Goal: Task Accomplishment & Management: Use online tool/utility

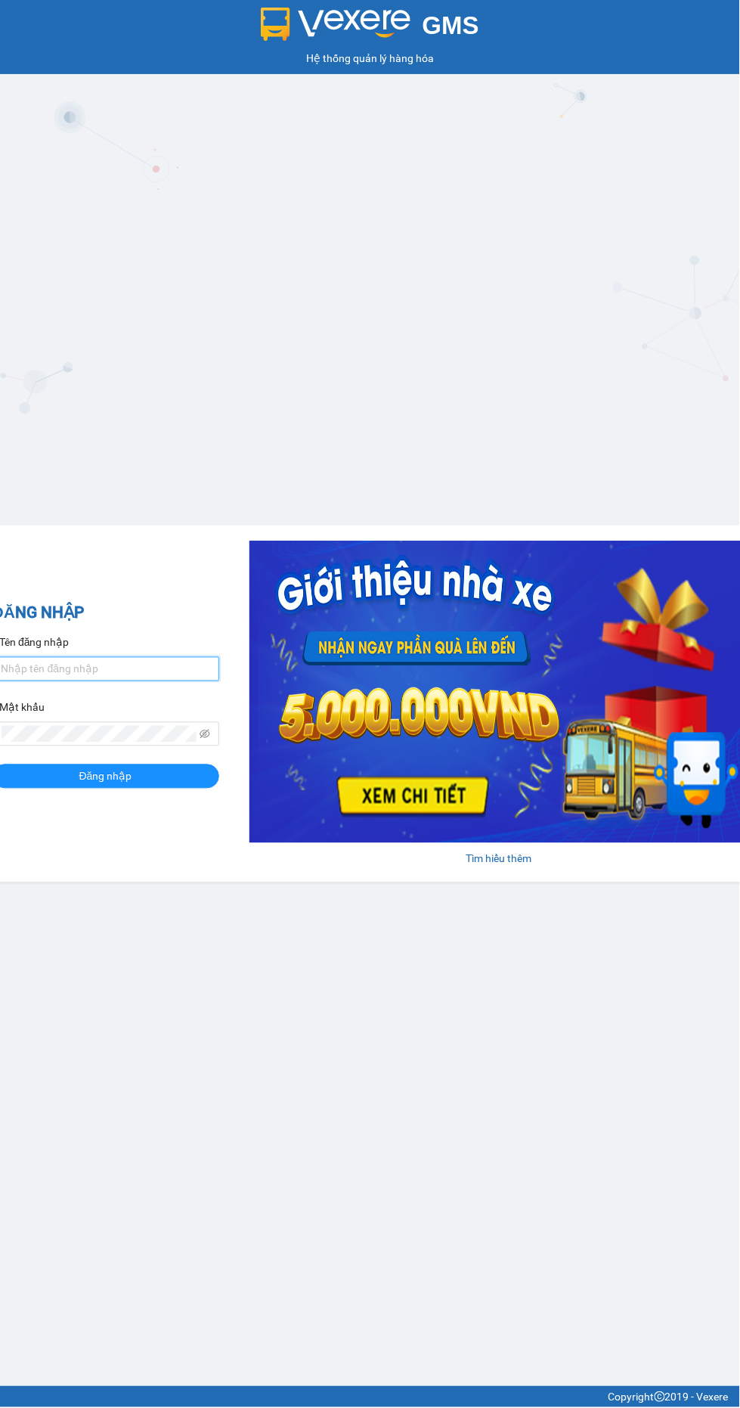
click at [146, 662] on input "Tên đăng nhập" at bounding box center [105, 669] width 227 height 24
click at [144, 658] on input "Tên đăng nhập" at bounding box center [105, 669] width 227 height 24
click at [154, 671] on div "ĐĂNG NHẬP Tên đăng nhập Mật khẩu Đăng nhập" at bounding box center [105, 704] width 227 height 206
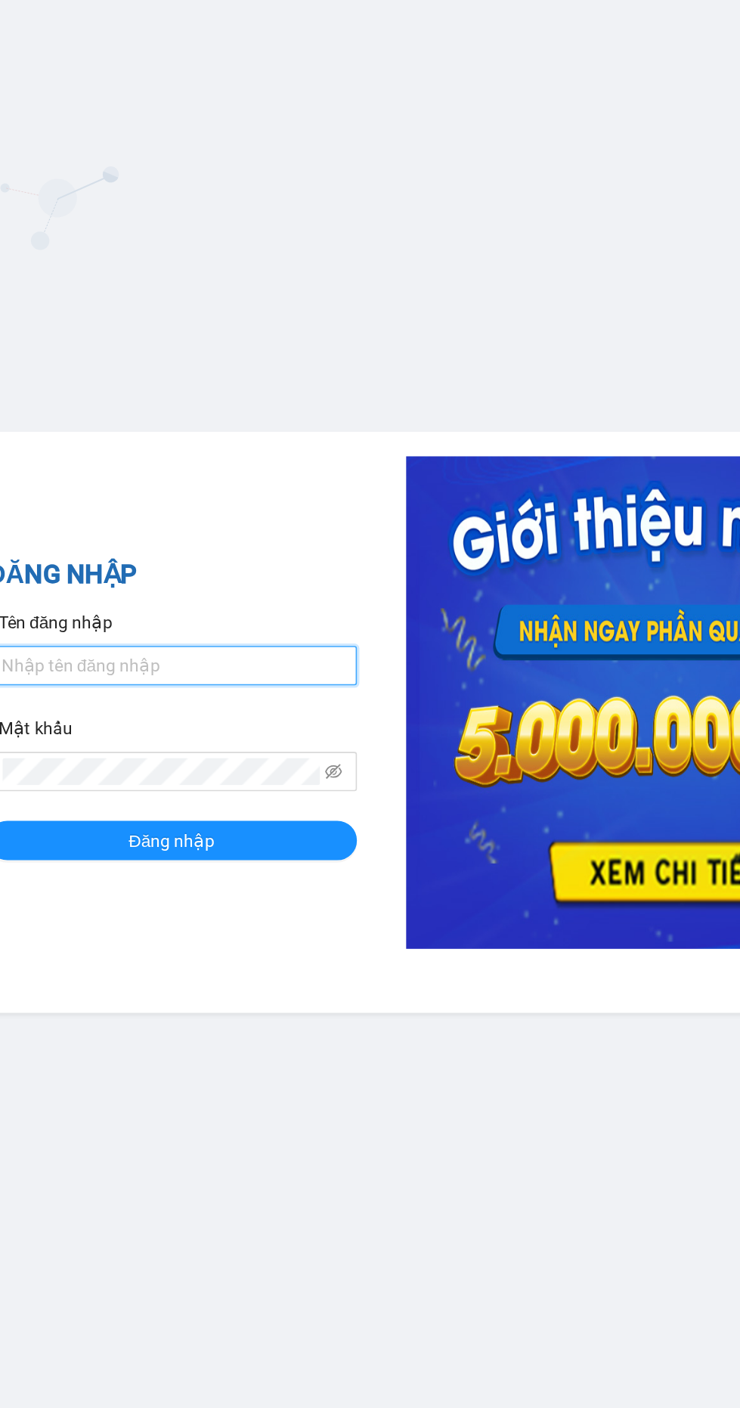
click at [155, 673] on input "Tên đăng nhập" at bounding box center [105, 669] width 227 height 24
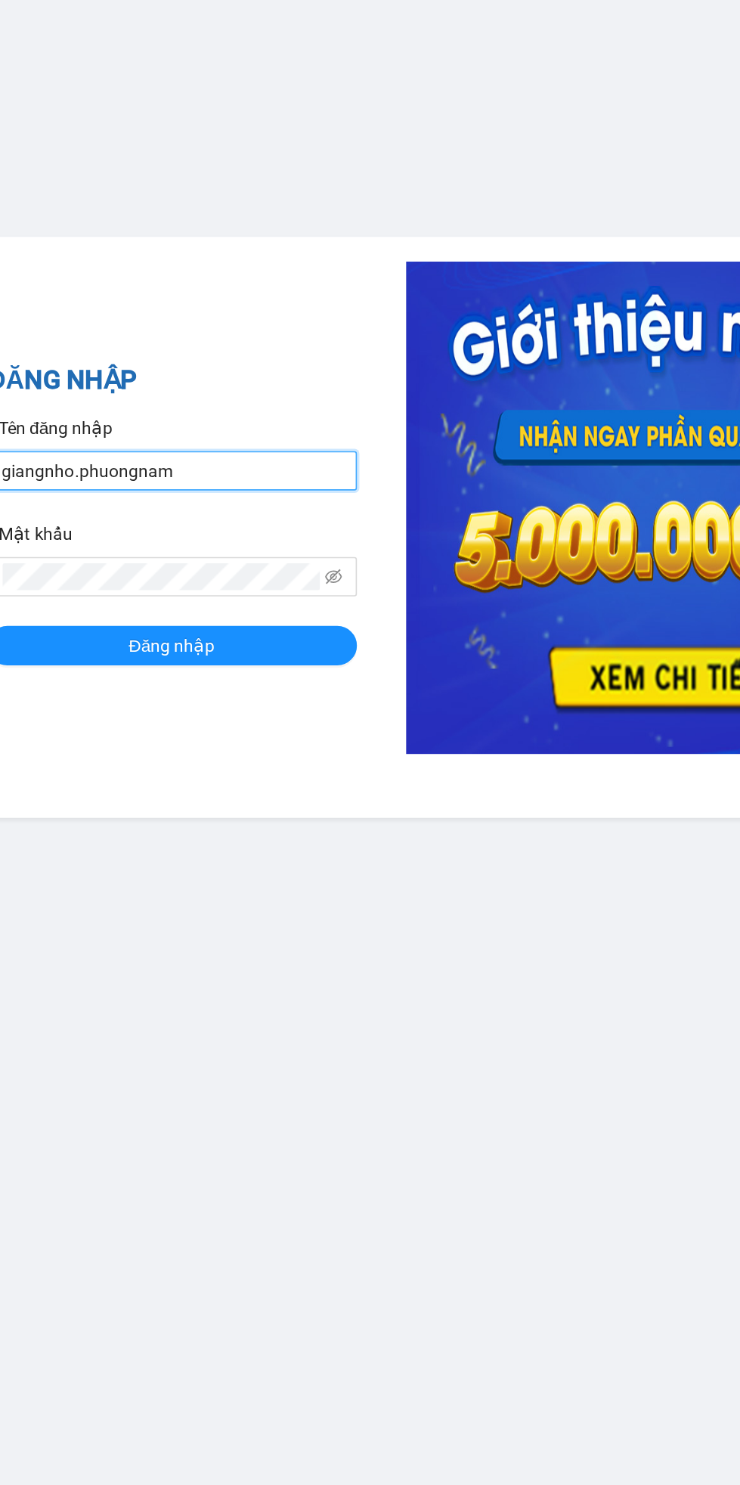
type input "giangnho.phuongnam"
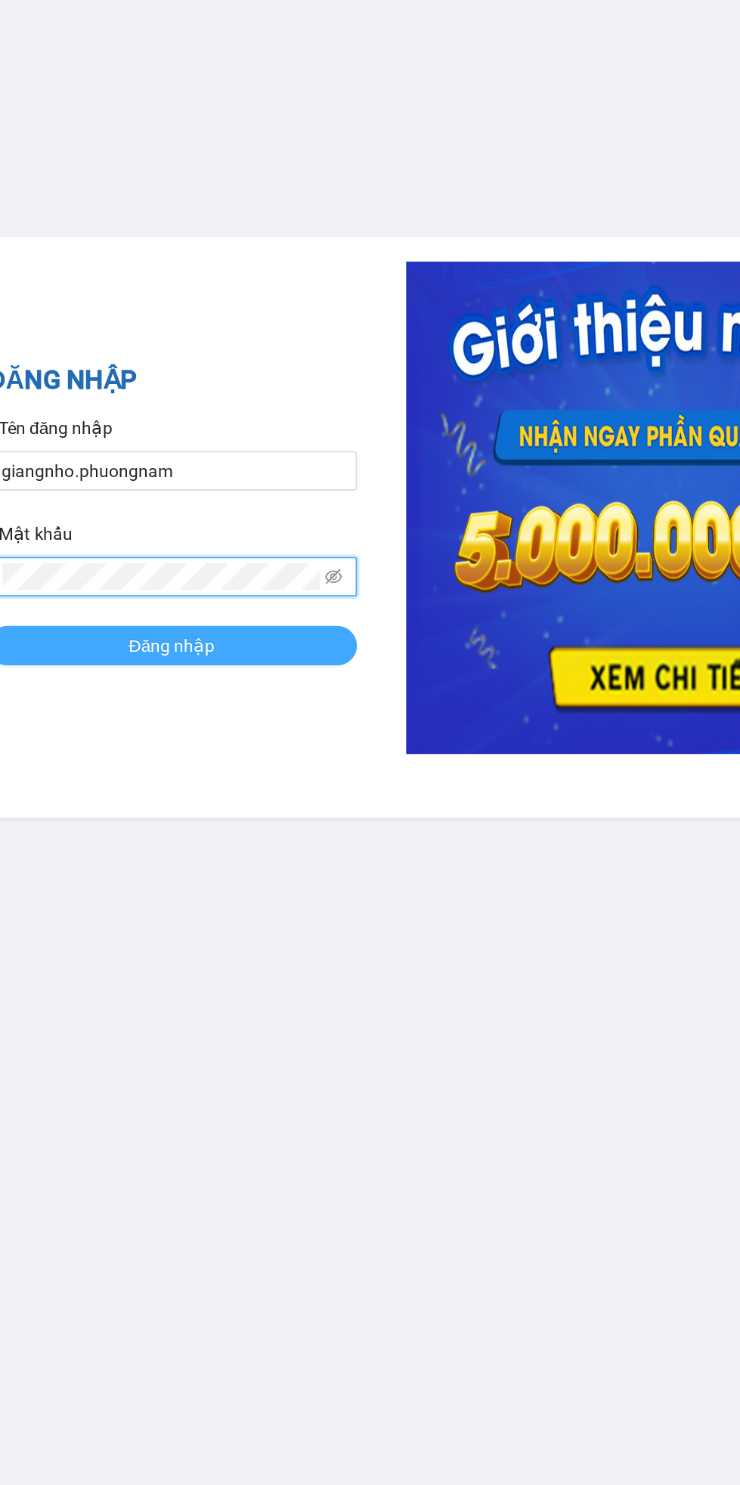
click at [184, 824] on button "Đăng nhập" at bounding box center [105, 815] width 227 height 24
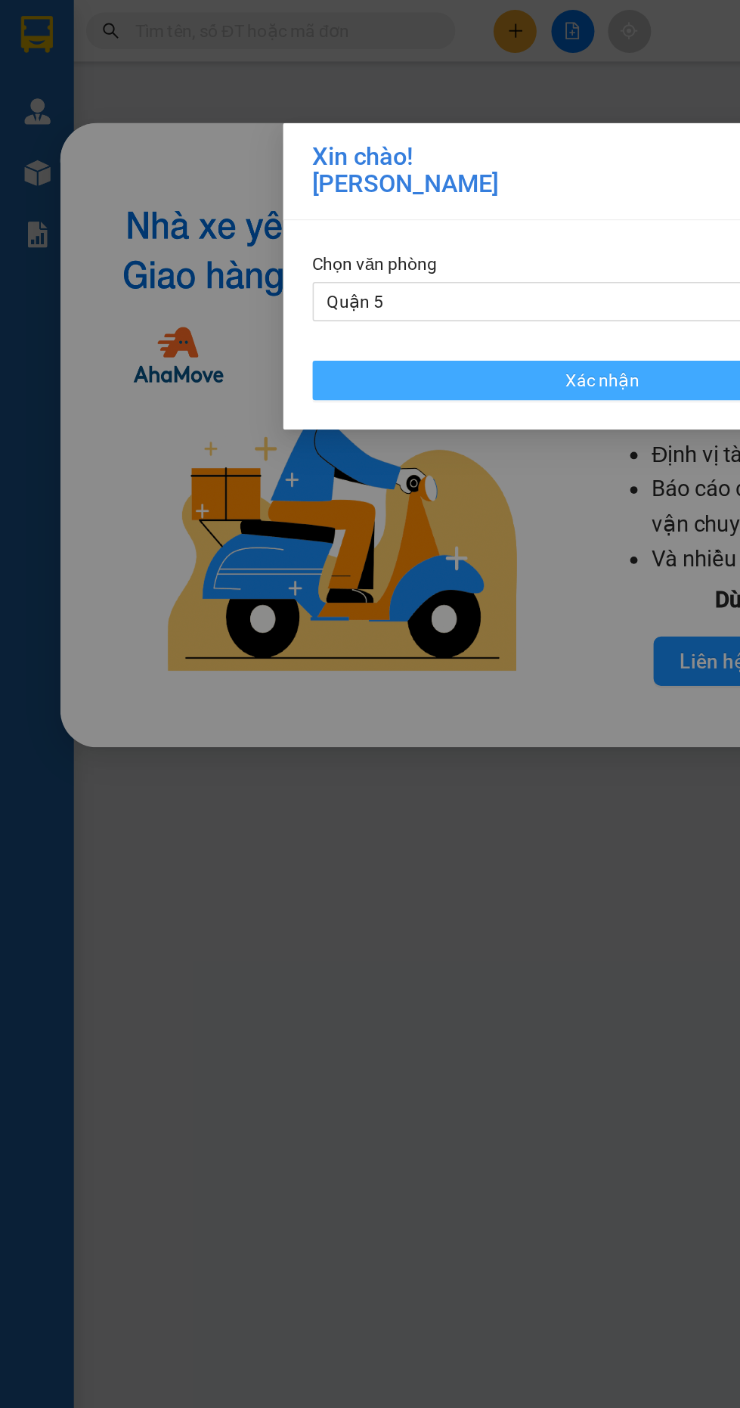
click at [389, 230] on span "Xác nhận" at bounding box center [370, 233] width 45 height 17
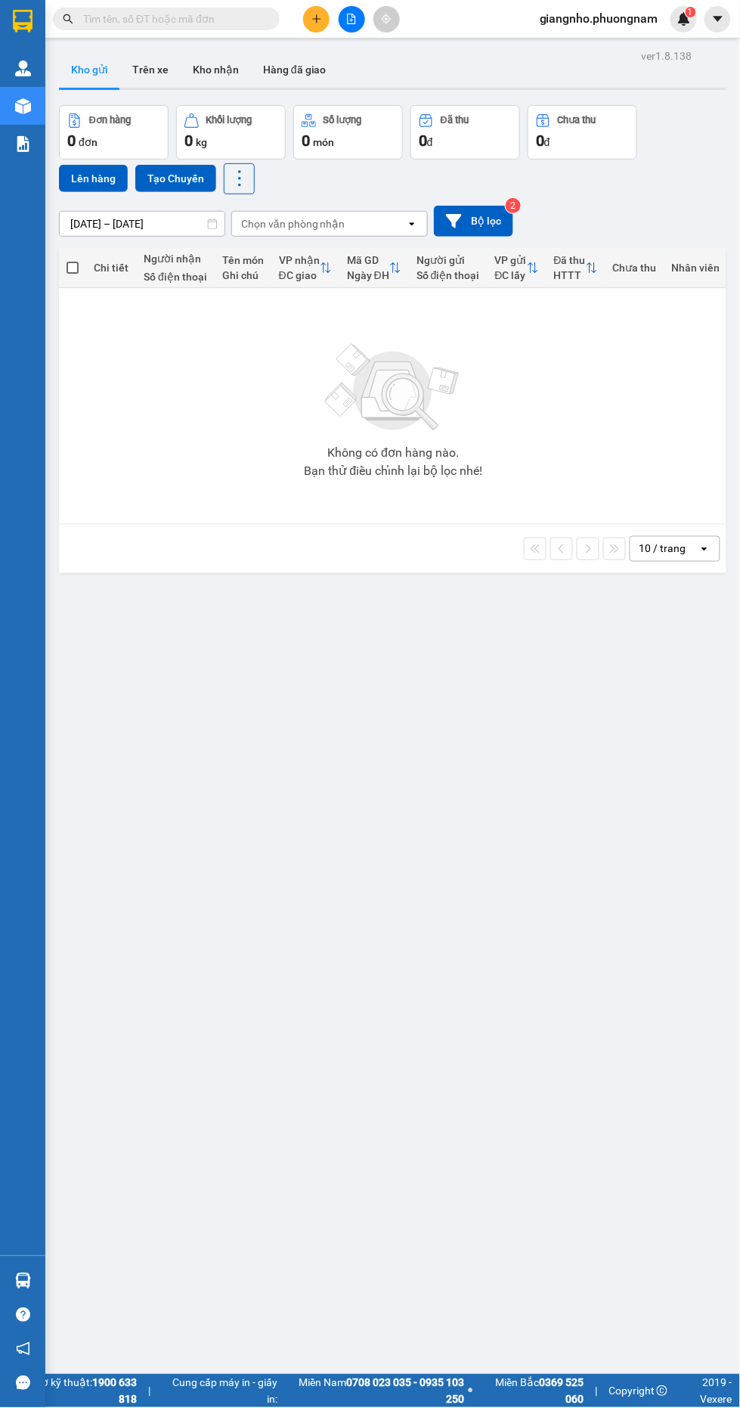
click at [210, 15] on input "text" at bounding box center [172, 19] width 178 height 17
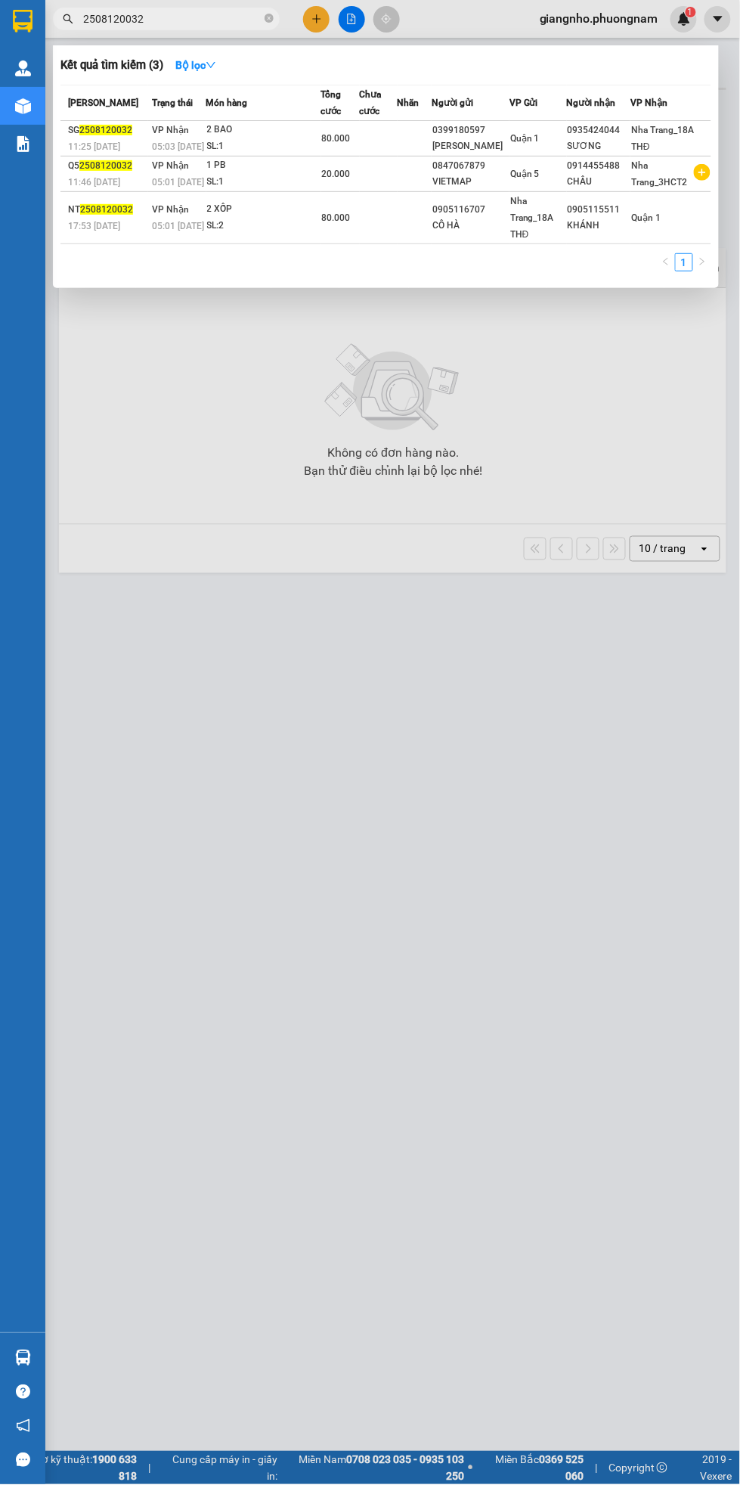
type input "2508120032"
